Goal: Communication & Community: Answer question/provide support

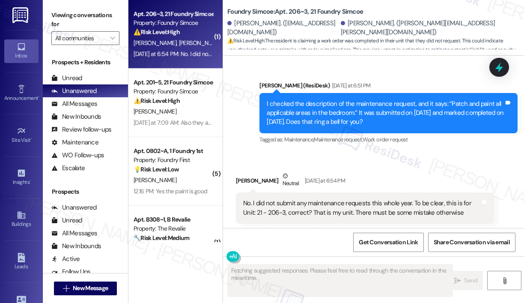
scroll to position [1165, 0]
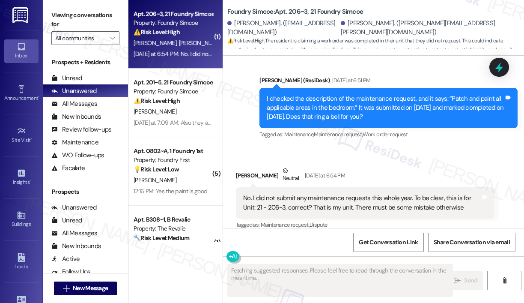
click at [376, 147] on div "Received via SMS [PERSON_NAME] Neutral [DATE] at 6:54 PM No. I did not submit a…" at bounding box center [373, 192] width 301 height 90
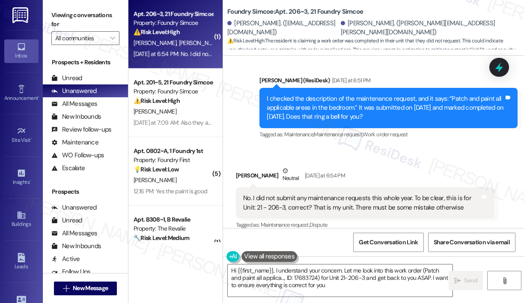
type textarea "Hi {{first_name}}, I understand your concern. Let me look into this work order …"
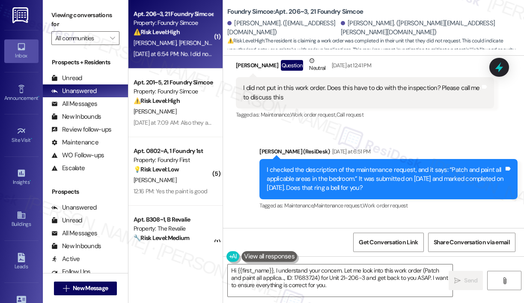
scroll to position [1079, 0]
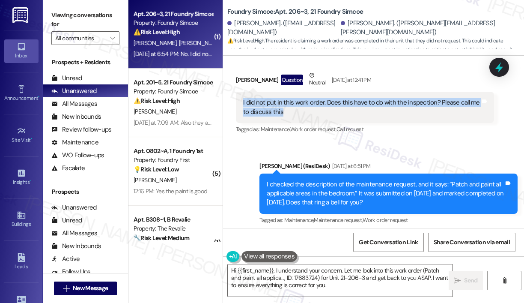
drag, startPoint x: 313, startPoint y: 101, endPoint x: 242, endPoint y: 94, distance: 71.4
click at [242, 98] on div "I did not put in this work order. Does this have to do with the inspection? Ple…" at bounding box center [361, 107] width 239 height 18
copy div "I did not put in this work order. Does this have to do with the inspection? Ple…"
click at [499, 67] on icon at bounding box center [499, 67] width 10 height 13
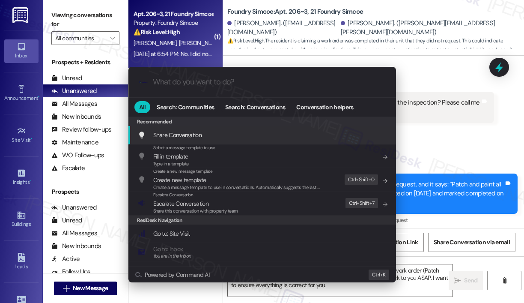
click at [445, 150] on div ".cls-1{fill:#0a055f;}.cls-2{fill:#0cc4c4;} resideskLogoBlueOrange All Search: C…" at bounding box center [262, 151] width 524 height 303
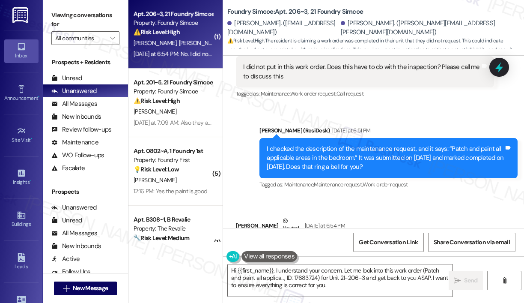
scroll to position [1166, 0]
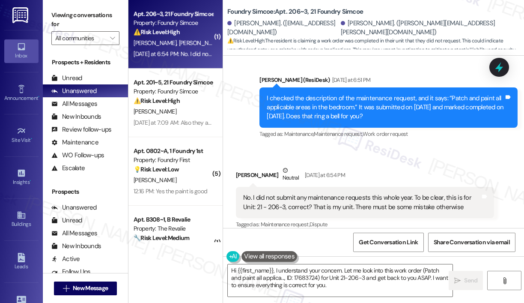
click at [386, 195] on div "No. I did not submit any maintenance requests this whole year. To be clear, thi…" at bounding box center [361, 202] width 237 height 18
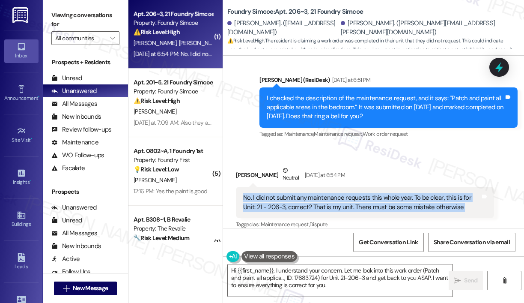
click at [386, 195] on div "No. I did not submit any maintenance requests this whole year. To be clear, thi…" at bounding box center [361, 202] width 237 height 18
copy div "No. I did not submit any maintenance requests this whole year. To be clear, thi…"
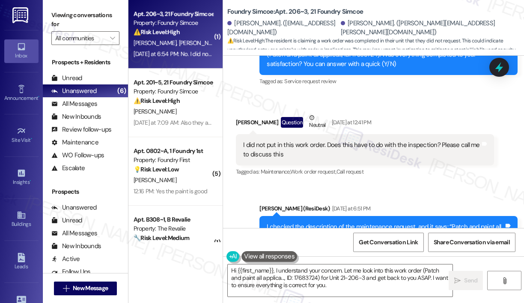
scroll to position [951, 0]
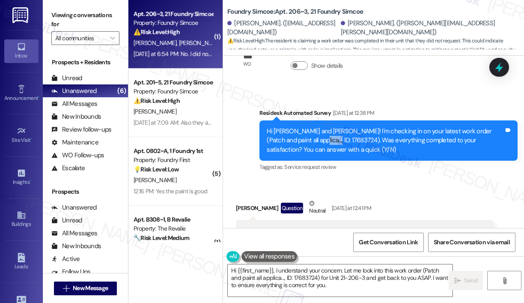
drag, startPoint x: 325, startPoint y: 132, endPoint x: 299, endPoint y: 134, distance: 25.3
click at [299, 134] on div "Hi [PERSON_NAME] and [PERSON_NAME]! I'm checking in on your latest work order (…" at bounding box center [385, 140] width 237 height 27
copy div "17683724"
click at [497, 63] on icon at bounding box center [499, 67] width 15 height 15
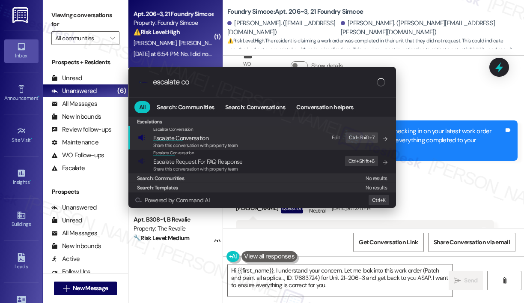
type input "escalate con"
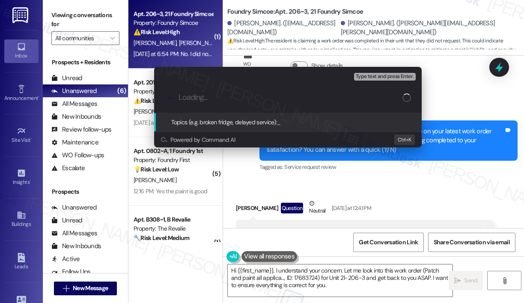
paste input "Clarification Needed on Work Order #17683724 for Unit 21-206-3"
type input "Clarification Needed on Work Order #17683724 for Unit 21-206-3"
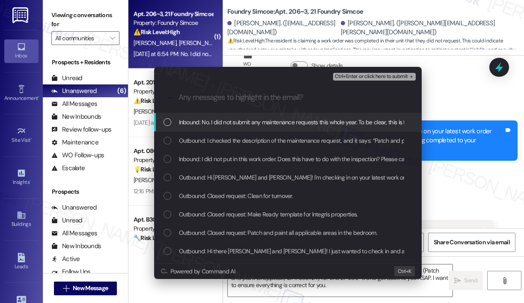
click at [347, 124] on span "Inbound: No. I did not submit any maintenance requests this whole year. To be c…" at bounding box center [395, 121] width 433 height 9
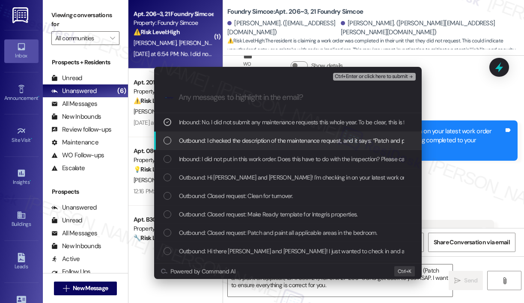
click at [346, 144] on span "Outbound: I checked the description of the maintenance request, and it says: “P…" at bounding box center [455, 140] width 553 height 9
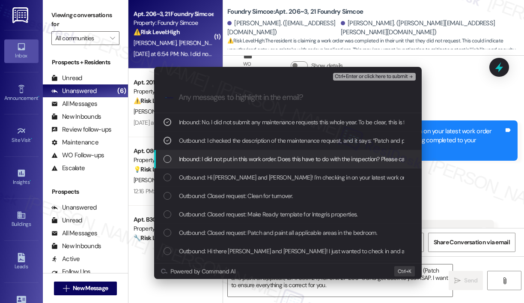
click at [345, 164] on span "Inbound: I did not put in this work order. Does this have to do with the inspec…" at bounding box center [316, 158] width 275 height 9
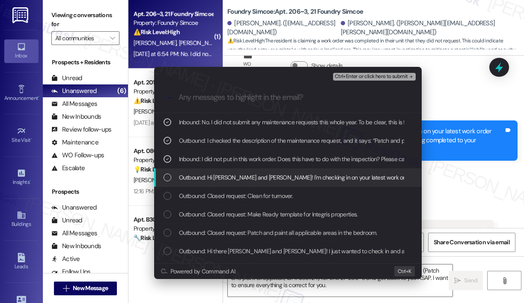
click at [347, 173] on span "Outbound: Hi [PERSON_NAME] and [PERSON_NAME]! I'm checking in on your latest wo…" at bounding box center [454, 177] width 550 height 9
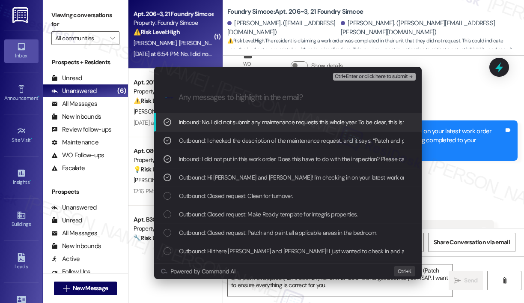
click at [344, 77] on span "Ctrl+Enter or click here to submit" at bounding box center [371, 77] width 73 height 6
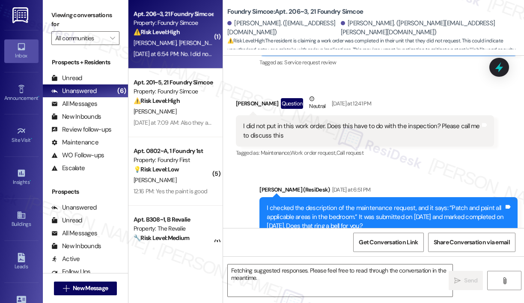
scroll to position [1165, 0]
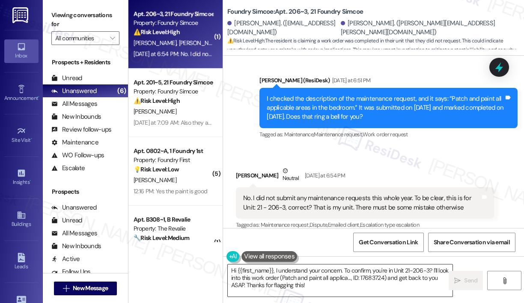
click at [349, 293] on textarea "Hi {{first_name}}, I understand your concern. To confirm, you're in Unit 21-206…" at bounding box center [340, 280] width 225 height 32
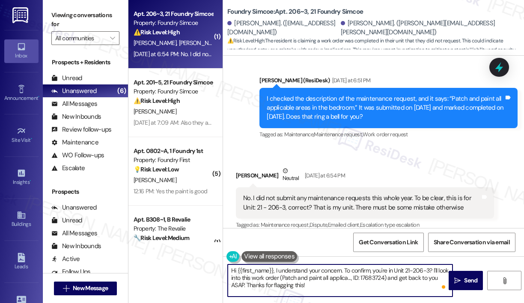
click at [431, 271] on textarea "Hi {{first_name}}, I understand your concern. To confirm, you're in Unit 21-206…" at bounding box center [340, 280] width 225 height 32
click at [409, 267] on textarea "Hi {{first_name}}, I understand your concern. I'll look into this work order (P…" at bounding box center [340, 280] width 225 height 32
click at [308, 280] on textarea "Hi {{first_name}}, I understand your concern. I'll look into this work order (P…" at bounding box center [340, 280] width 225 height 32
click at [325, 278] on textarea "Hi {{first_name}}, I understand your concern. I'll look into this work orderand…" at bounding box center [340, 280] width 225 height 32
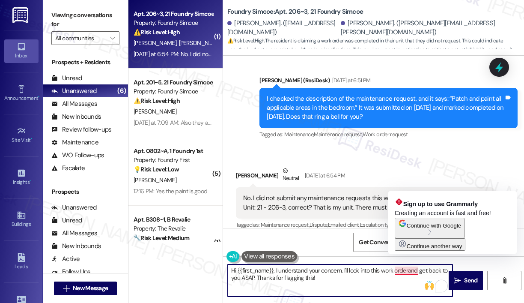
click at [411, 270] on textarea "Hi {{first_name}}, I understand your concern. I'll look into this work orderand…" at bounding box center [340, 280] width 225 height 32
click at [409, 273] on textarea "Hi {{first_name}}, I understand your concern. I'll look into this work orderand…" at bounding box center [340, 280] width 225 height 32
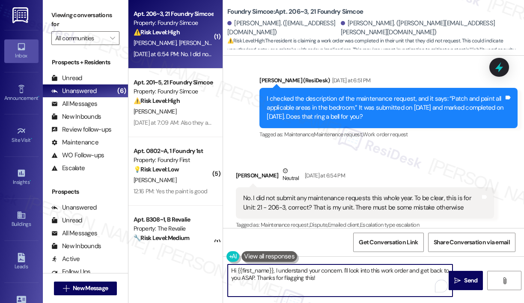
click at [399, 284] on textarea "Hi {{first_name}}, I understand your concern. I'll look into this work order an…" at bounding box center [340, 280] width 225 height 32
type textarea "Hi {{first_name}}, I understand your concern. I'll look into this work order an…"
click at [459, 277] on icon "" at bounding box center [457, 280] width 6 height 7
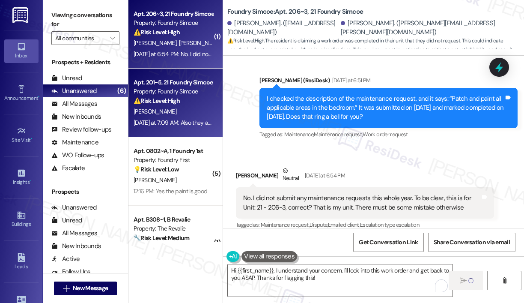
click at [197, 124] on div "[DATE] at 7:09 AM: Also they are spreading, the last few days they've been foun…" at bounding box center [309, 123] width 351 height 8
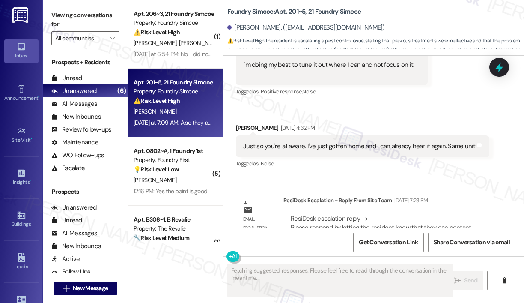
scroll to position [27816, 0]
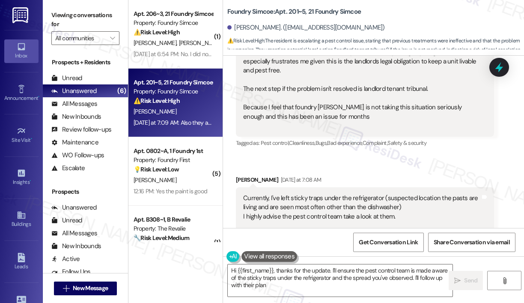
type textarea "Hi {{first_name}}, thanks for the update. I'll ensure the pest control team is …"
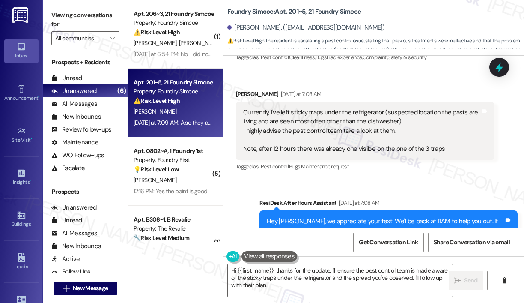
scroll to position [27904, 0]
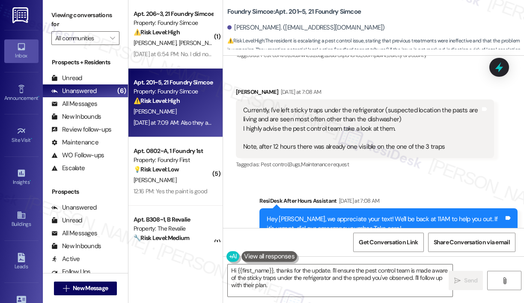
click at [392, 144] on div "Survey, sent via SMS Residesk Automated Survey [DATE] 1:01 PM Hi [PERSON_NAME]!…" at bounding box center [373, 142] width 301 height 172
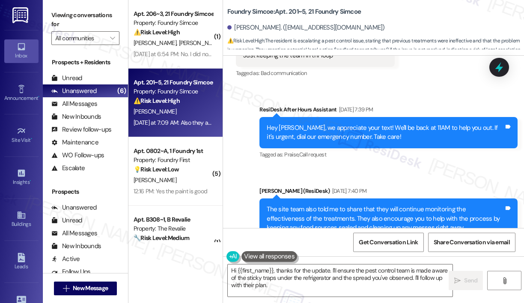
scroll to position [27476, 0]
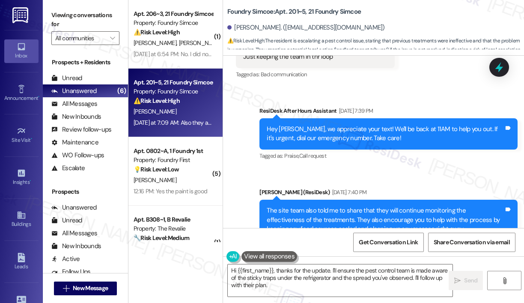
drag, startPoint x: 337, startPoint y: 173, endPoint x: 244, endPoint y: 112, distance: 111.0
copy div "We've been keeping the unit clean and tidy and have been named as one of the mo…"
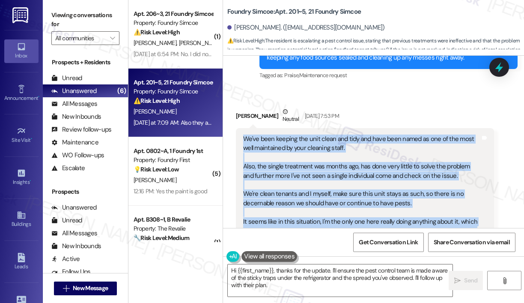
scroll to position [27690, 0]
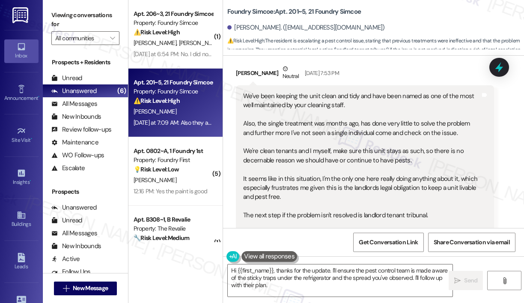
drag, startPoint x: 443, startPoint y: 160, endPoint x: 243, endPoint y: 120, distance: 203.5
copy div "Currently, I've left sticky traps under the refrigerator (suspected location th…"
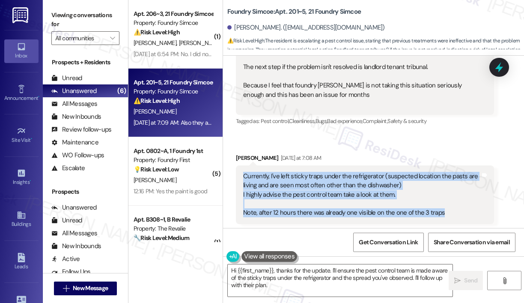
scroll to position [27904, 0]
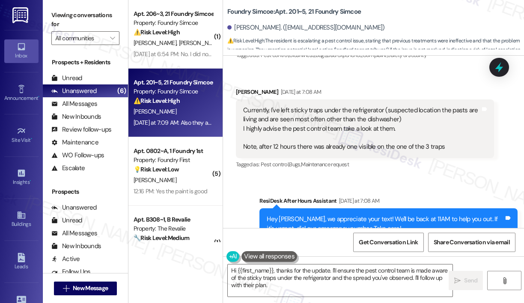
click at [307, 296] on div "Also they are spreading, the last few days they've been found all on the floor …" at bounding box center [361, 305] width 237 height 18
copy div "Also they are spreading, the last few days they've been found all on the floor …"
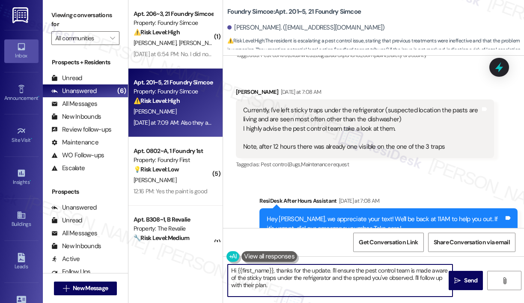
click at [315, 284] on textarea "Hi {{first_name}}, thanks for the update. I'll ensure the pest control team is …" at bounding box center [340, 280] width 225 height 32
click at [380, 281] on textarea "Hi {{first_name}}, thanks for the update. I'll ensure the pest control team is …" at bounding box center [340, 280] width 225 height 32
click at [467, 278] on span "Send" at bounding box center [470, 280] width 13 height 9
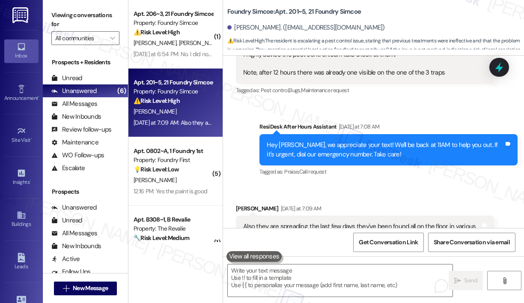
scroll to position [27983, 0]
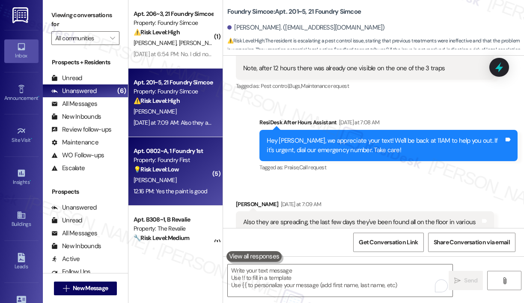
click at [188, 167] on div "💡 Risk Level: Low The resident accidentally opted out of text messages and then…" at bounding box center [173, 169] width 79 height 9
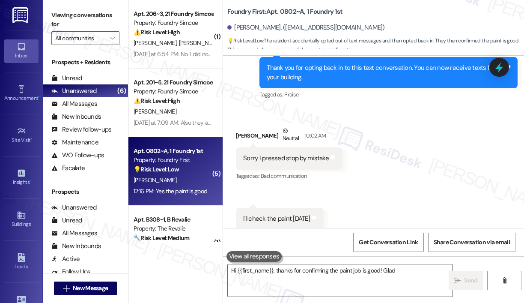
scroll to position [655, 0]
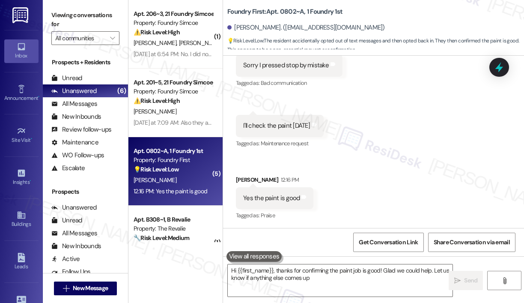
type textarea "Hi {{first_name}}, thanks for confirming the paint job is good! Glad we could h…"
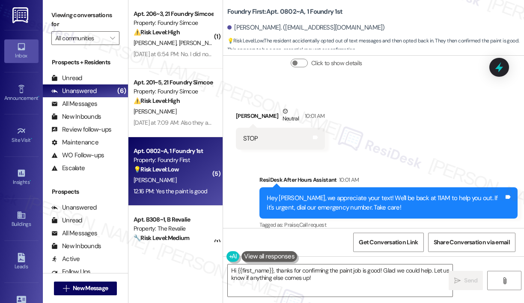
scroll to position [227, 0]
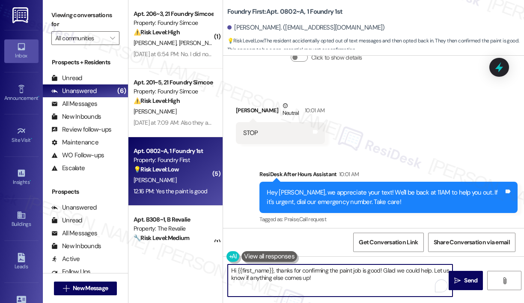
click at [377, 284] on textarea "Hi {{first_name}}, thanks for confirming the paint job is good! Glad we could h…" at bounding box center [340, 280] width 225 height 32
click at [469, 280] on span "Send" at bounding box center [470, 280] width 13 height 9
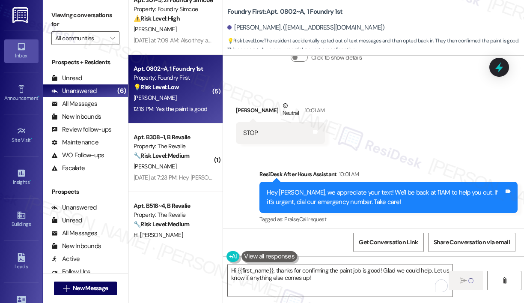
scroll to position [86, 0]
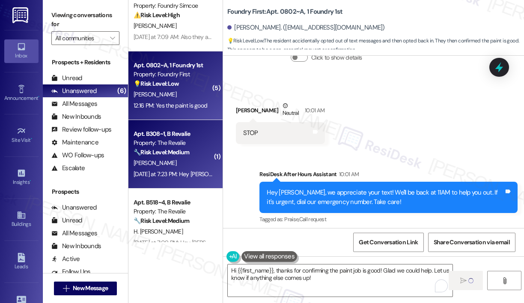
click at [200, 169] on div "[DATE] at 7:23 PM: Hey [PERSON_NAME], we appreciate your text! We'll be back at…" at bounding box center [173, 174] width 81 height 11
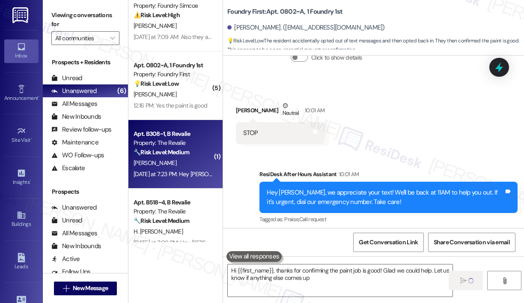
type textarea "Hi {{first_name}}, thanks for confirming the paint job is good! Glad we could h…"
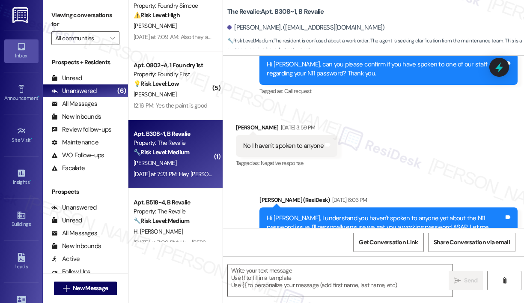
scroll to position [5202, 0]
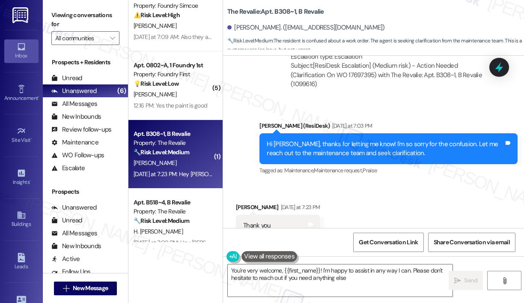
type textarea "You're very welcome, {{first_name}}! I'm happy to assist in any way I can. Plea…"
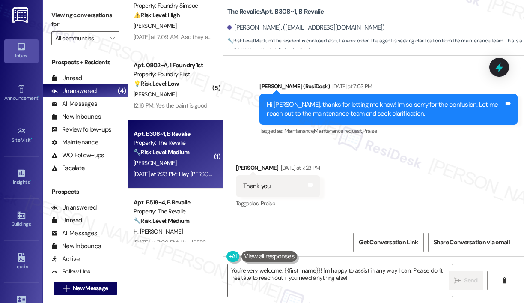
scroll to position [5284, 0]
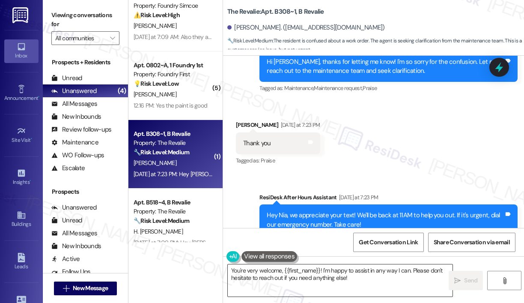
click at [379, 279] on textarea "You're very welcome, {{first_name}}! I'm happy to assist in any way I can. Plea…" at bounding box center [340, 280] width 225 height 32
click at [458, 277] on icon "" at bounding box center [457, 280] width 6 height 7
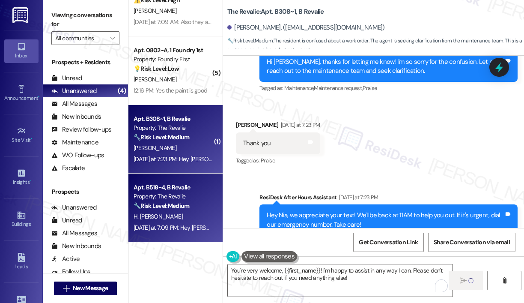
click at [179, 197] on div "Property: The Revalie" at bounding box center [173, 196] width 79 height 9
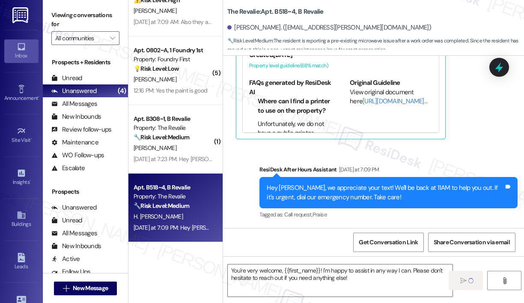
type textarea "Fetching suggested responses. Please feel free to read through the conversation…"
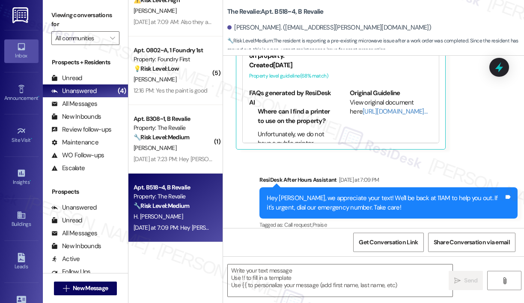
click at [444, 156] on div "Sent via SMS ResiDesk After Hours Assistant [DATE] at 7:09 PM Hey [PERSON_NAME]…" at bounding box center [373, 196] width 301 height 81
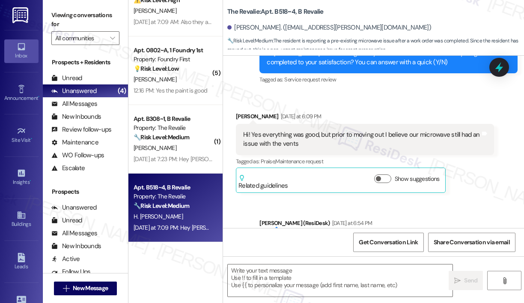
scroll to position [2715, 0]
